Goal: Navigation & Orientation: Find specific page/section

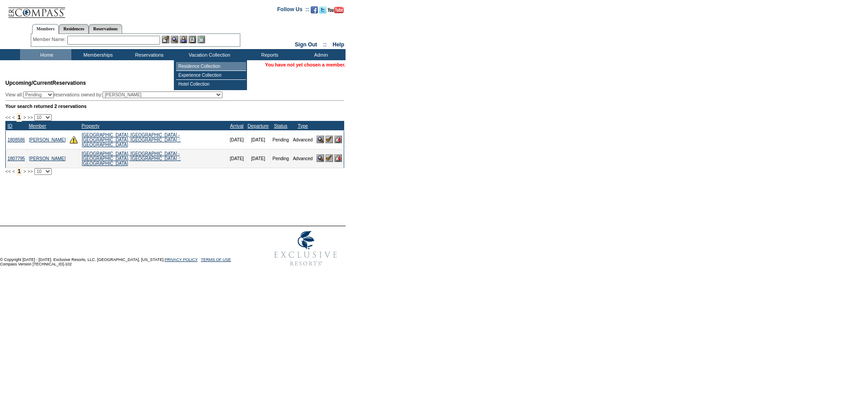
click at [199, 66] on td "Residence Collection" at bounding box center [211, 66] width 70 height 9
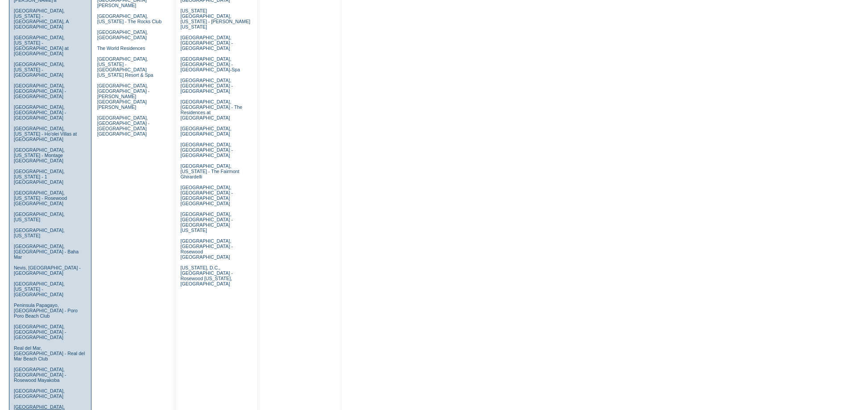
scroll to position [416, 0]
